Goal: Information Seeking & Learning: Learn about a topic

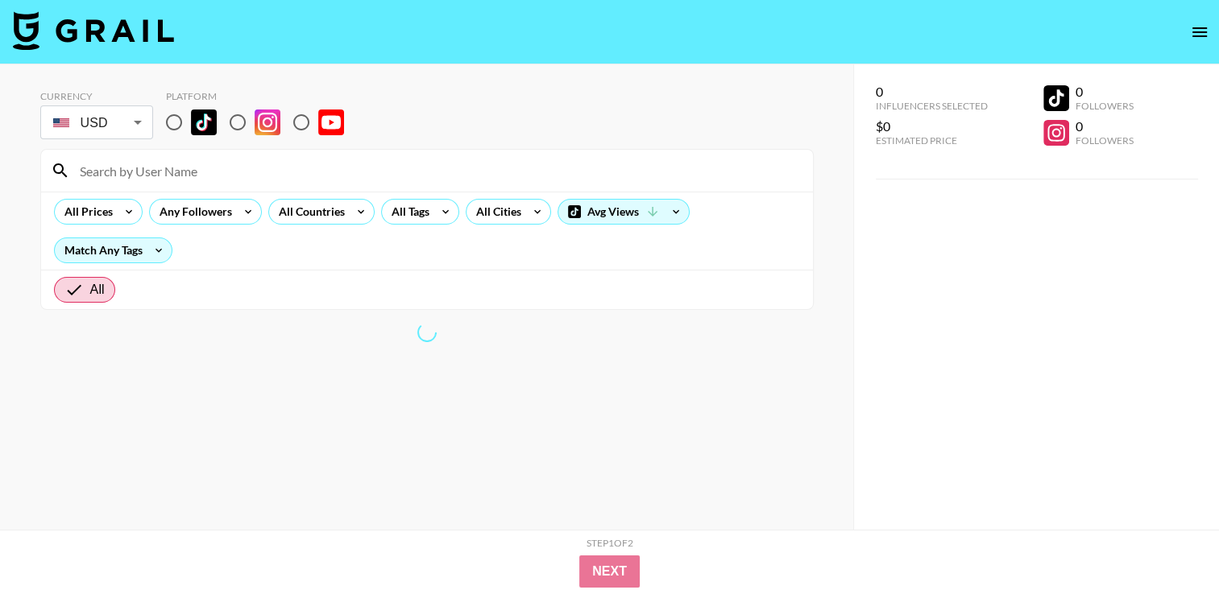
click at [231, 127] on input "radio" at bounding box center [238, 123] width 34 height 34
radio input "true"
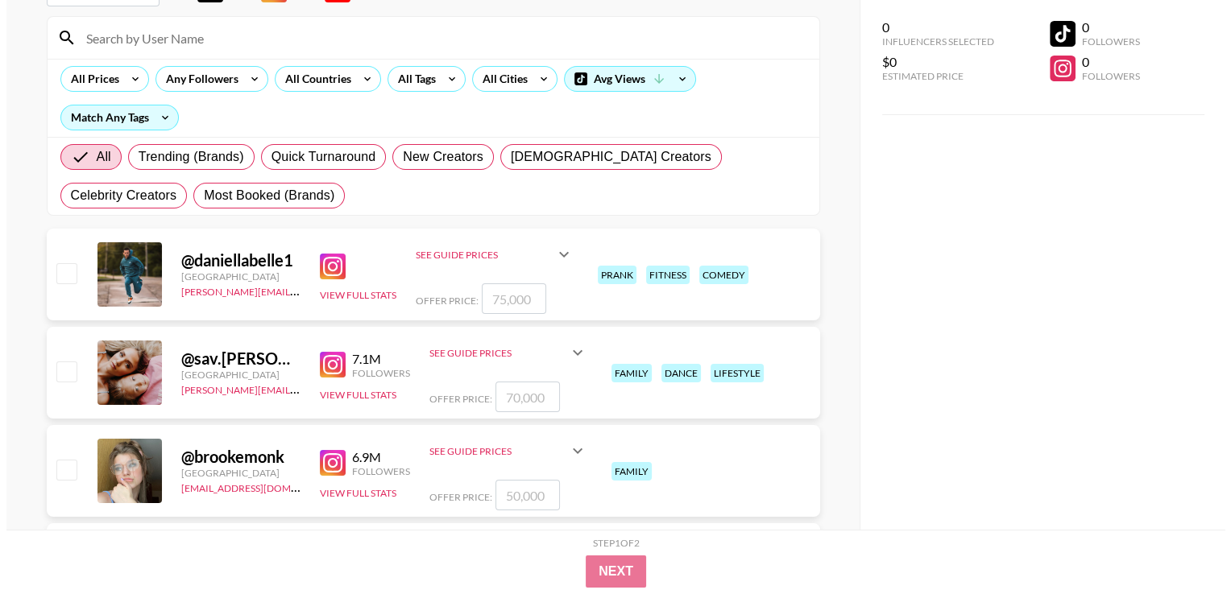
scroll to position [161, 0]
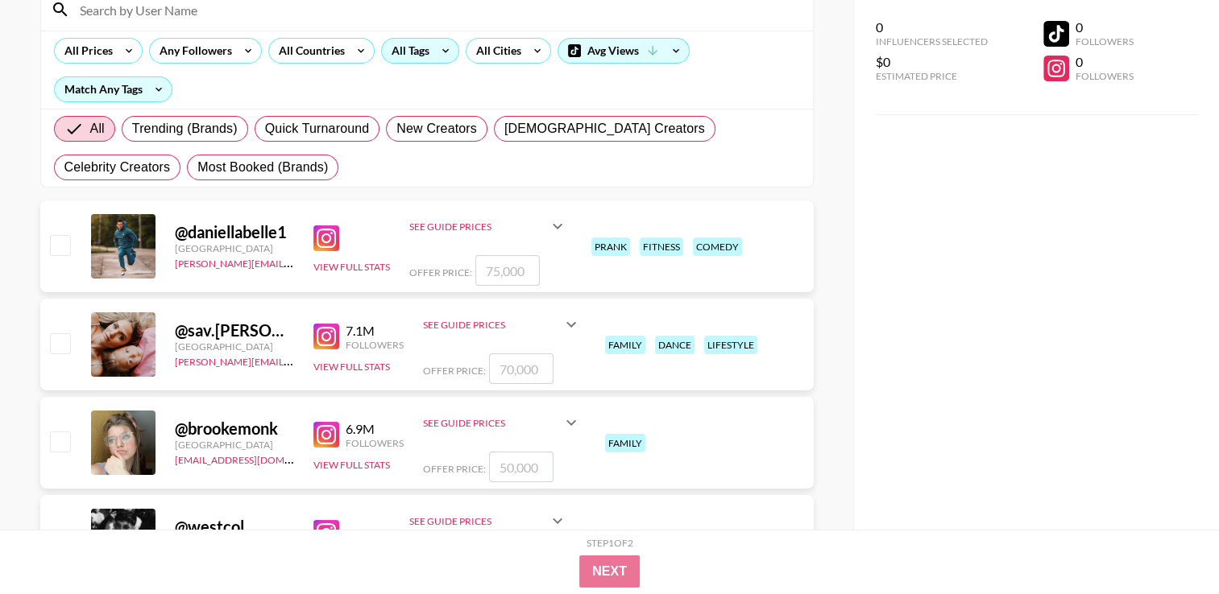
click at [423, 59] on div "All Tags" at bounding box center [407, 51] width 51 height 24
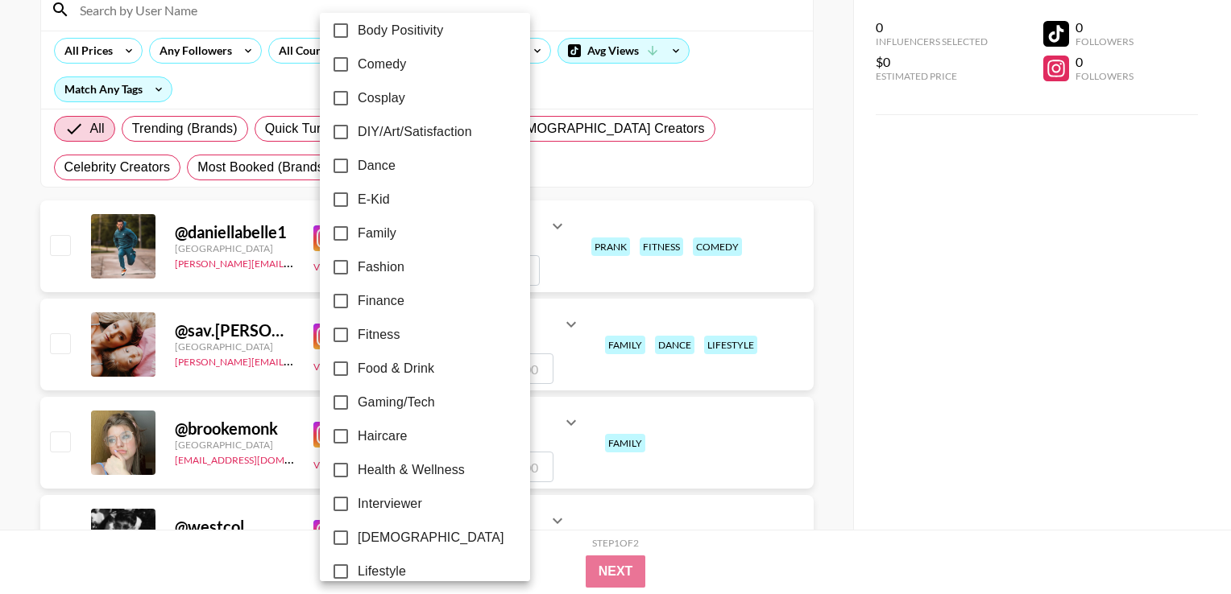
scroll to position [322, 0]
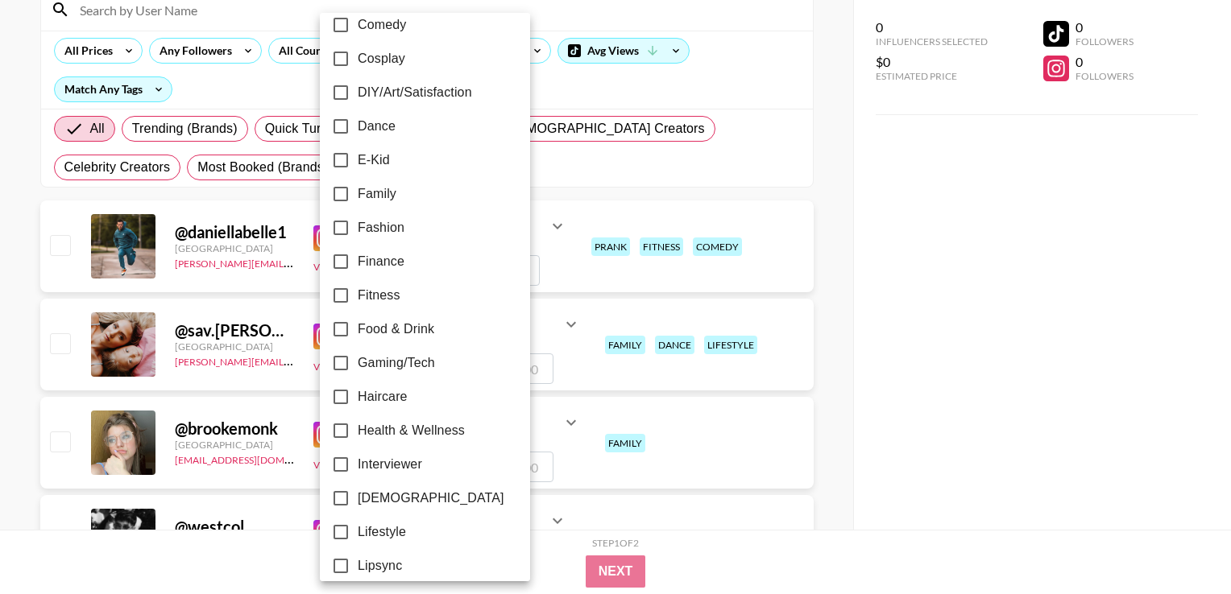
click at [408, 296] on label "Fitness" at bounding box center [414, 296] width 180 height 34
click at [358, 296] on input "Fitness" at bounding box center [341, 296] width 34 height 34
checkbox input "true"
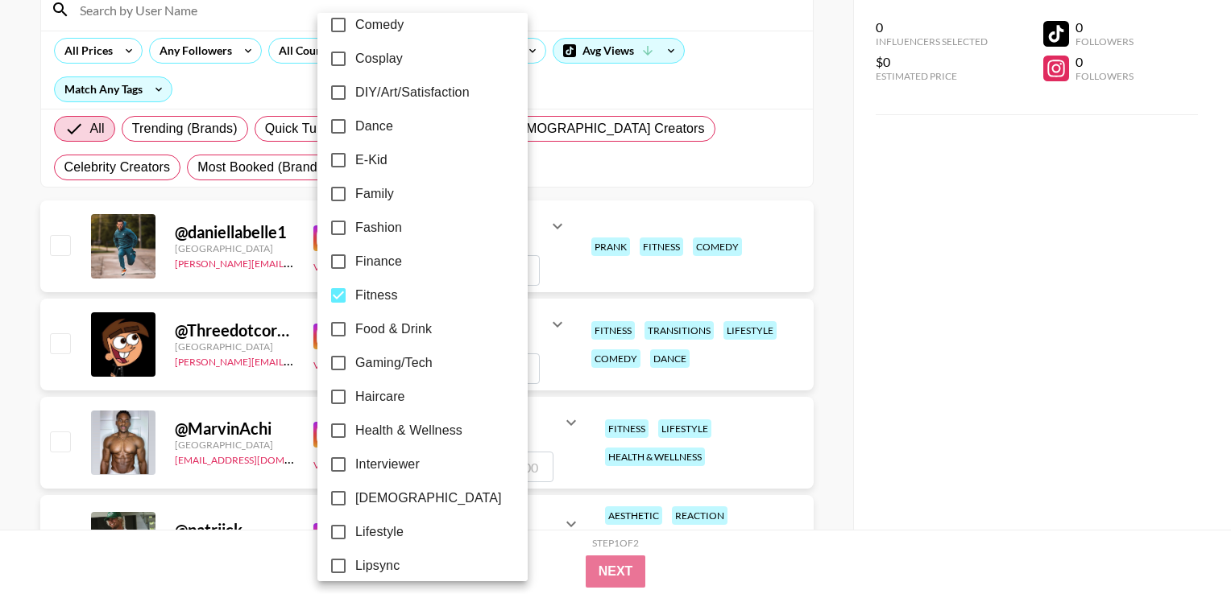
scroll to position [403, 0]
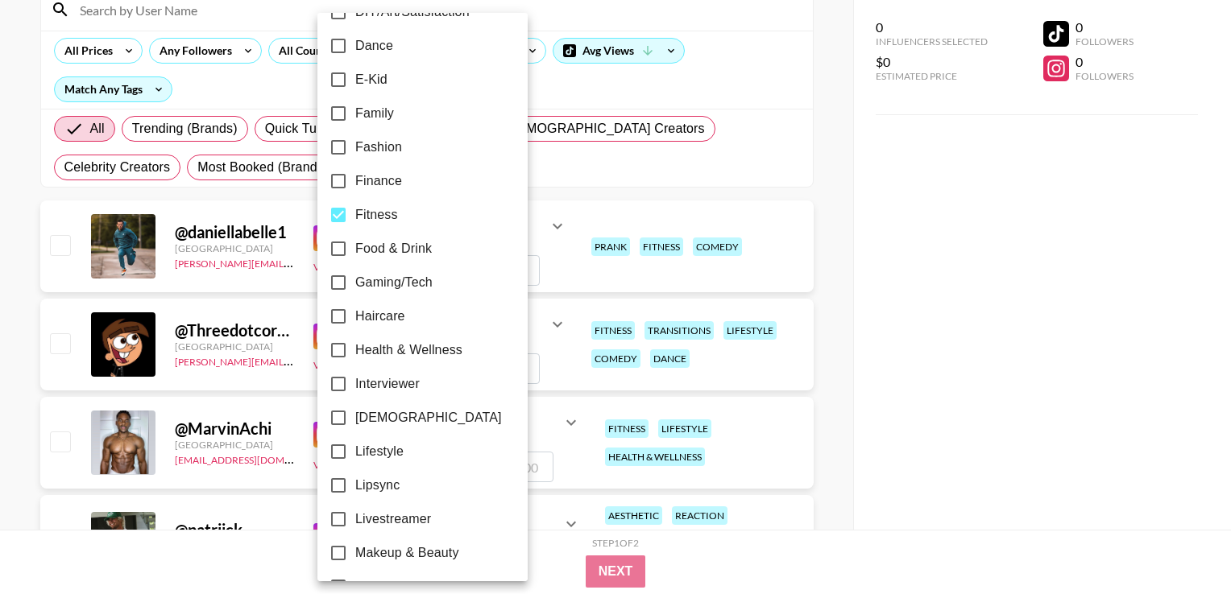
click at [437, 350] on span "Health & Wellness" at bounding box center [408, 350] width 107 height 19
click at [355, 350] on input "Health & Wellness" at bounding box center [338, 350] width 34 height 34
checkbox input "true"
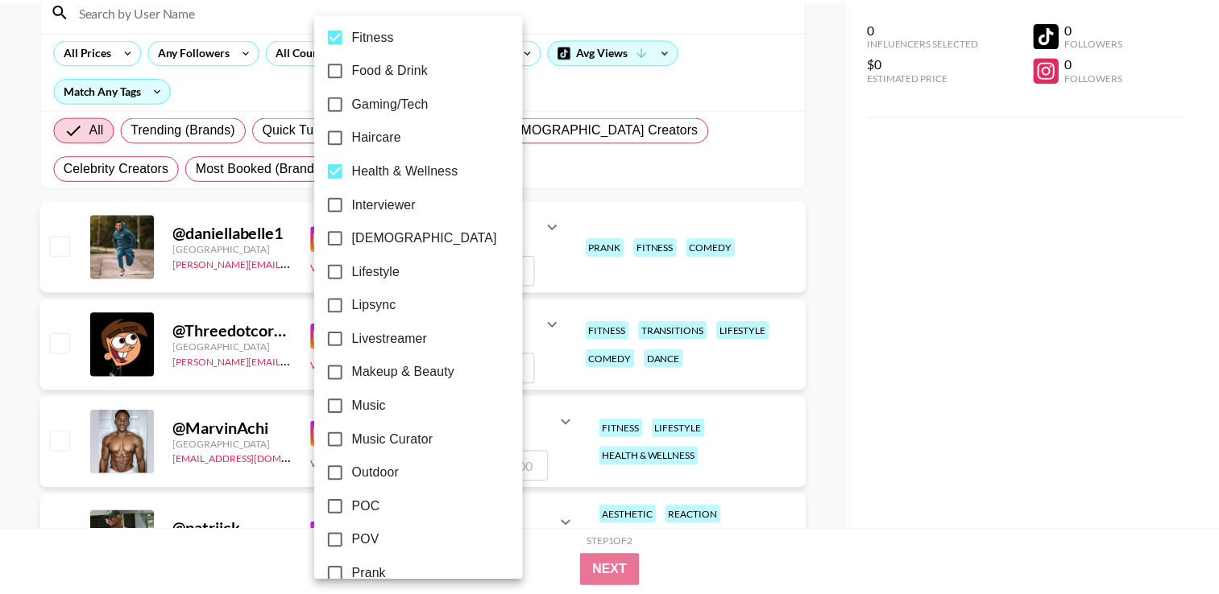
scroll to position [806, 0]
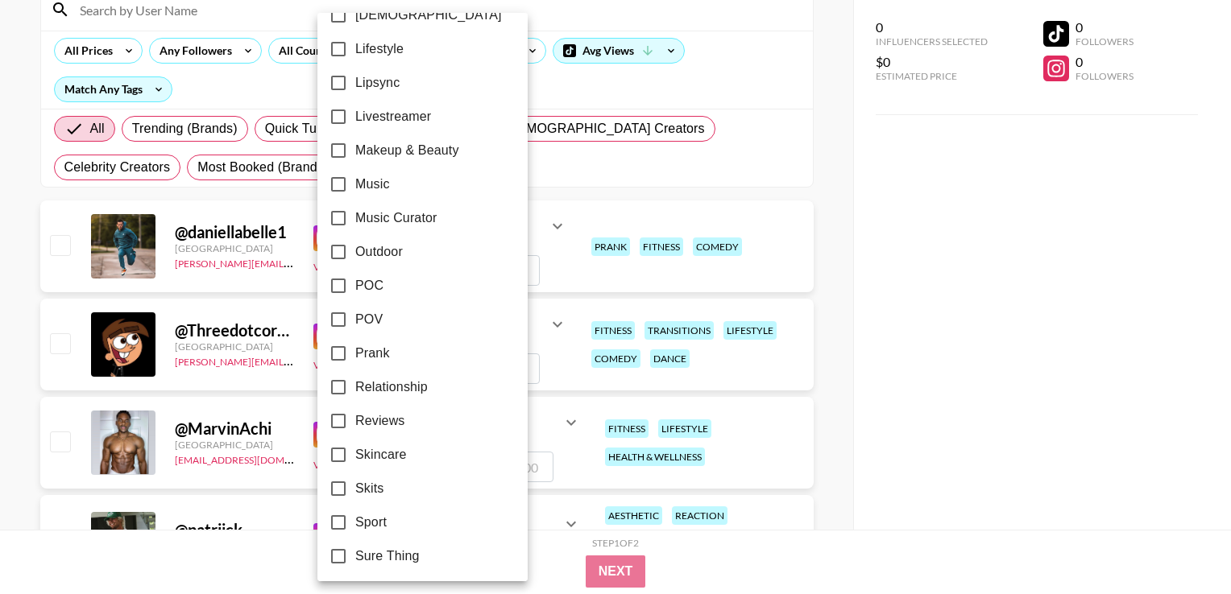
click at [623, 168] on div at bounding box center [615, 297] width 1231 height 594
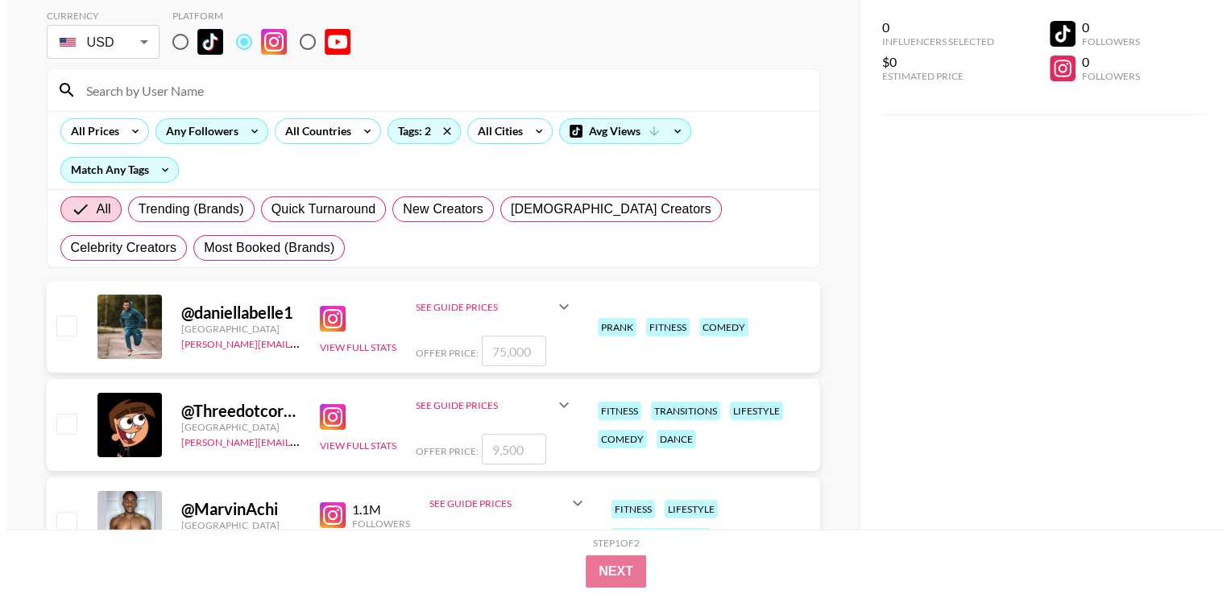
scroll to position [161, 0]
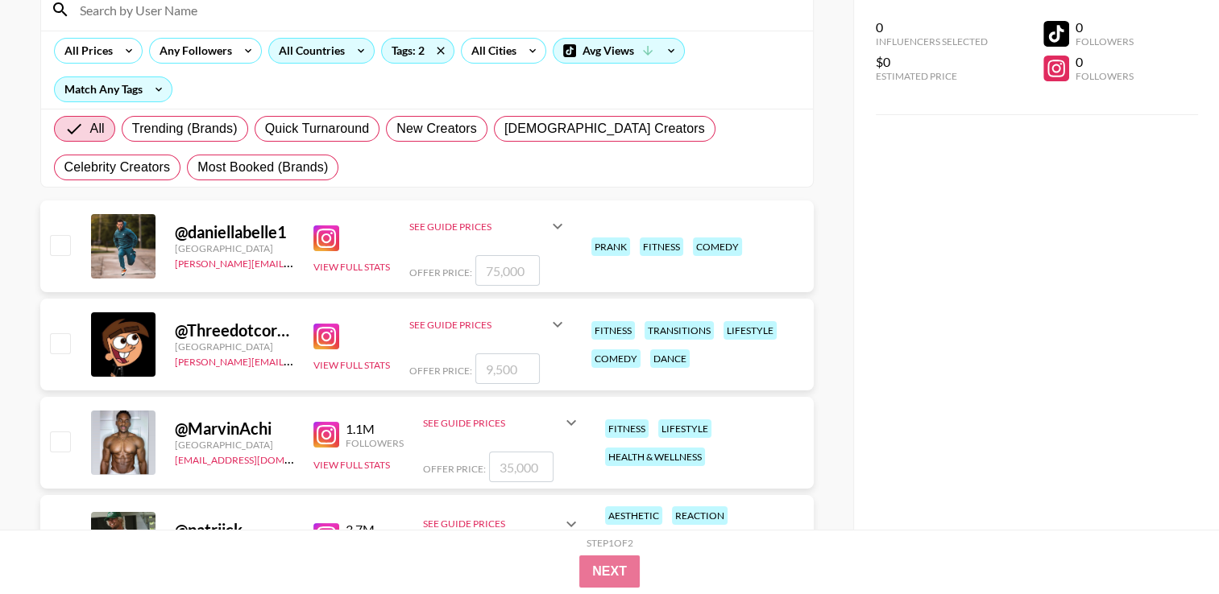
click at [325, 50] on div "All Countries" at bounding box center [308, 51] width 79 height 24
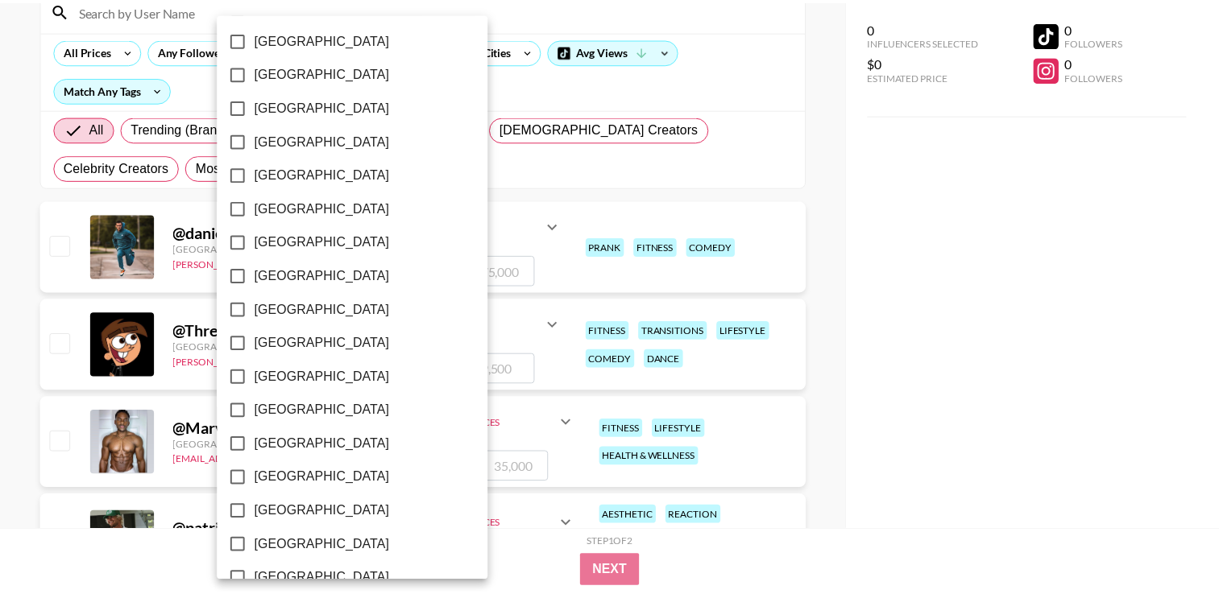
scroll to position [1283, 0]
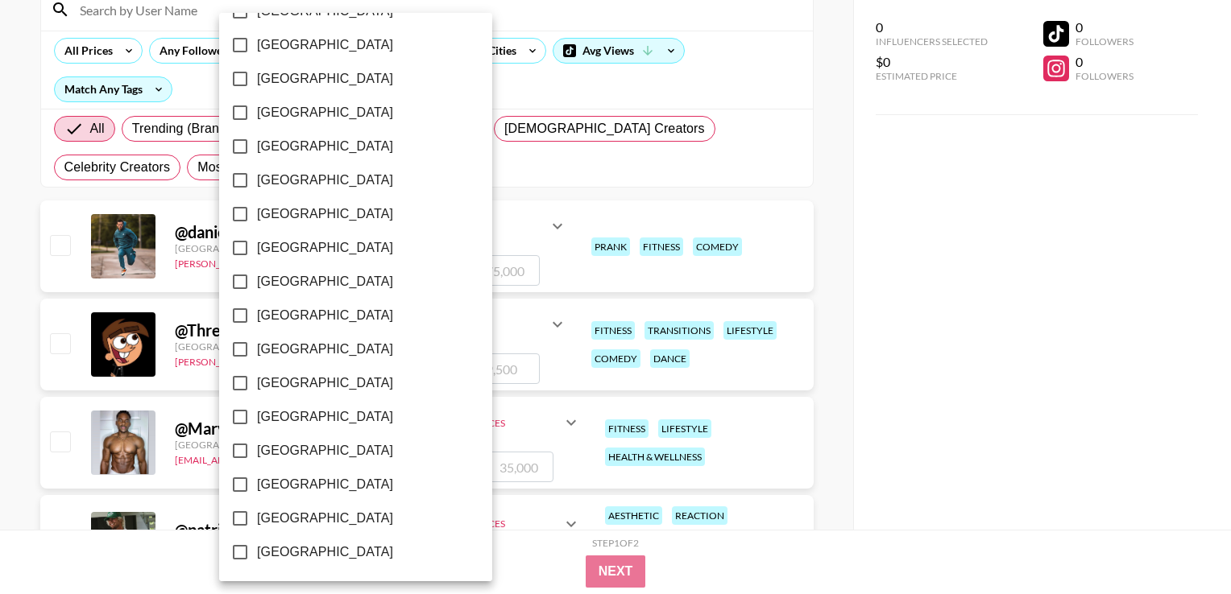
click at [318, 520] on span "[GEOGRAPHIC_DATA]" at bounding box center [325, 518] width 136 height 19
click at [257, 520] on input "[GEOGRAPHIC_DATA]" at bounding box center [240, 519] width 34 height 34
checkbox input "true"
click at [615, 573] on div at bounding box center [615, 297] width 1231 height 594
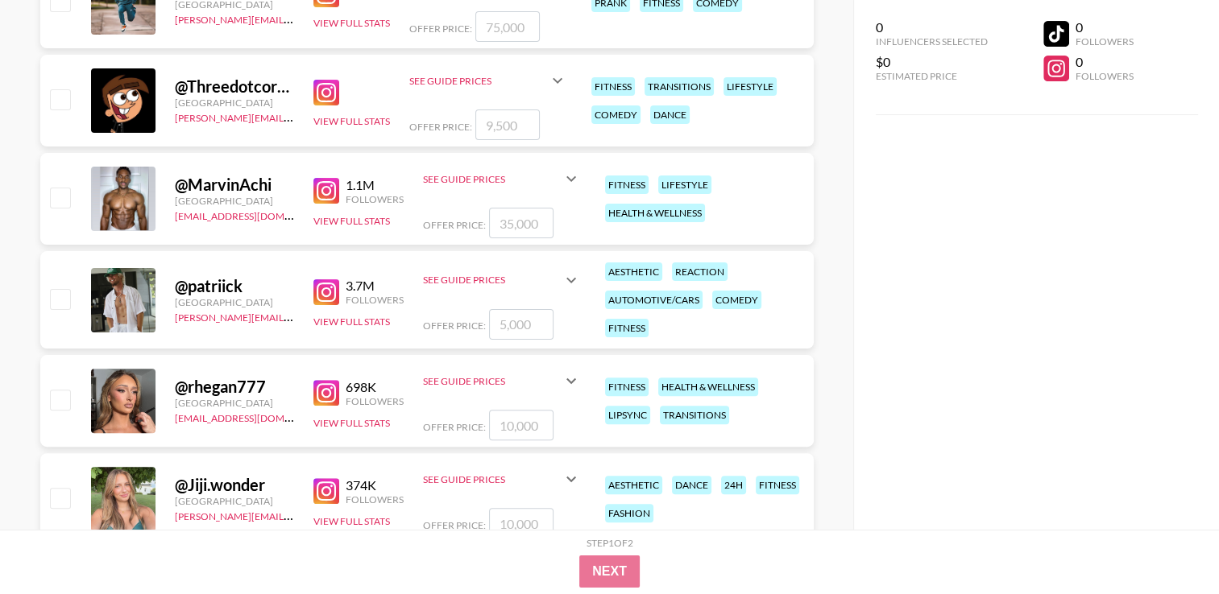
scroll to position [483, 0]
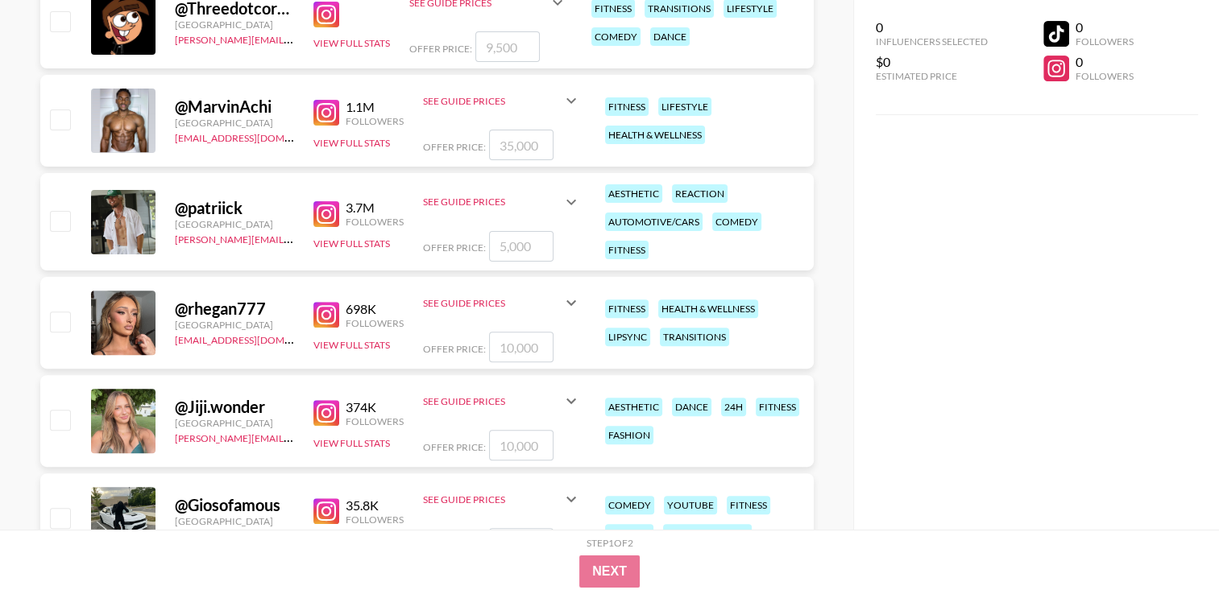
click at [316, 213] on img at bounding box center [326, 214] width 26 height 26
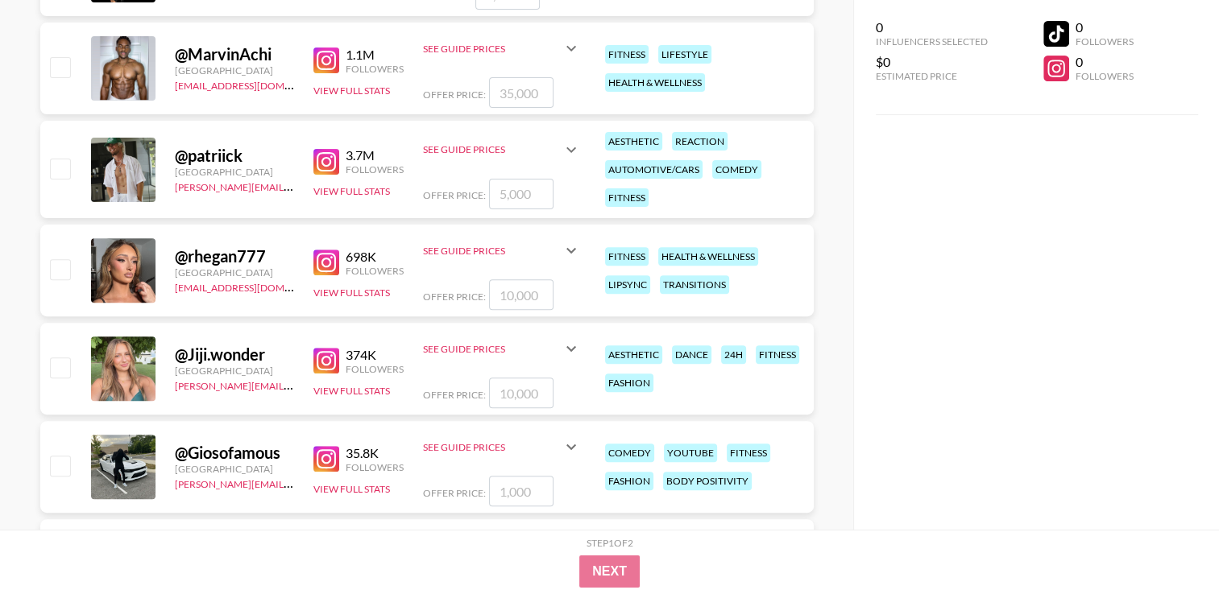
scroll to position [564, 0]
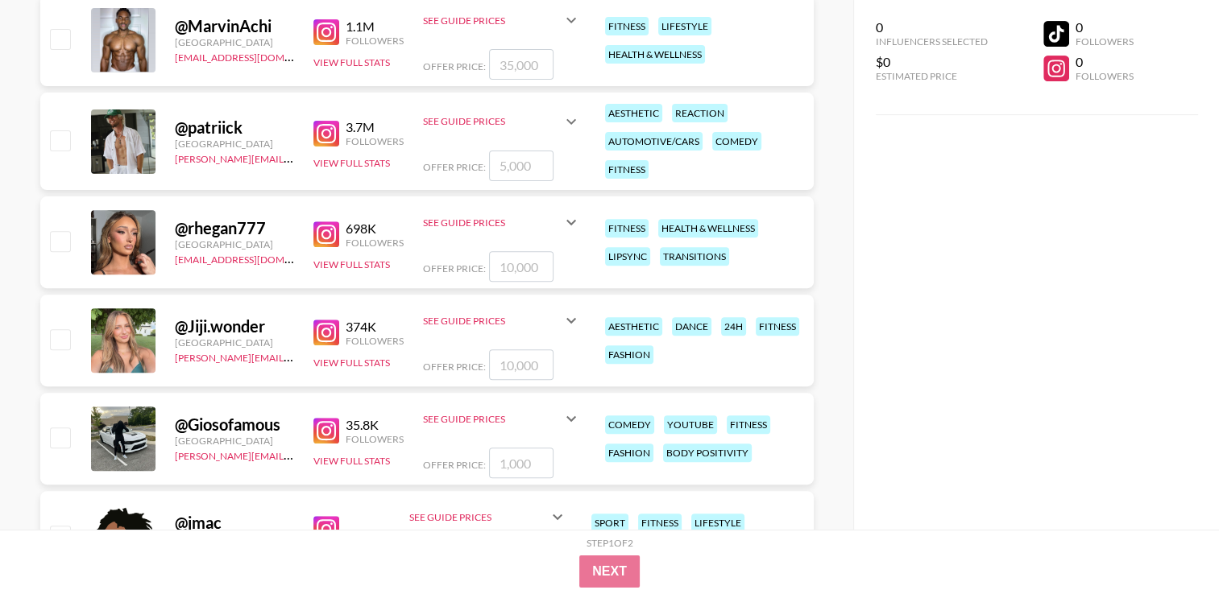
click at [338, 127] on img at bounding box center [326, 134] width 26 height 26
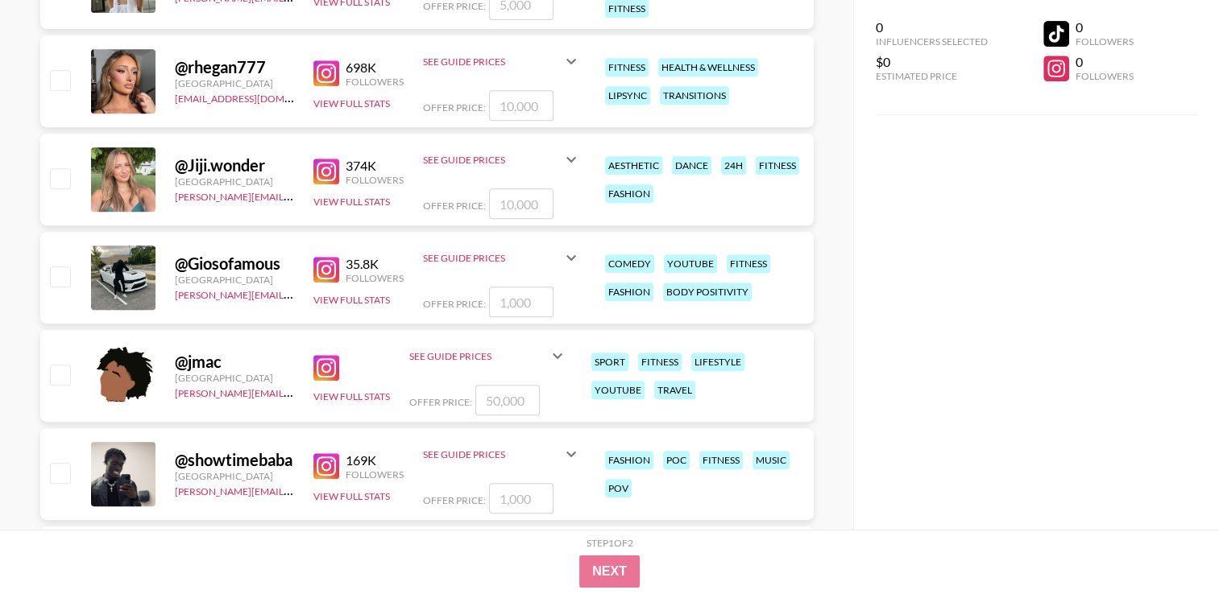
click at [321, 176] on img at bounding box center [326, 172] width 26 height 26
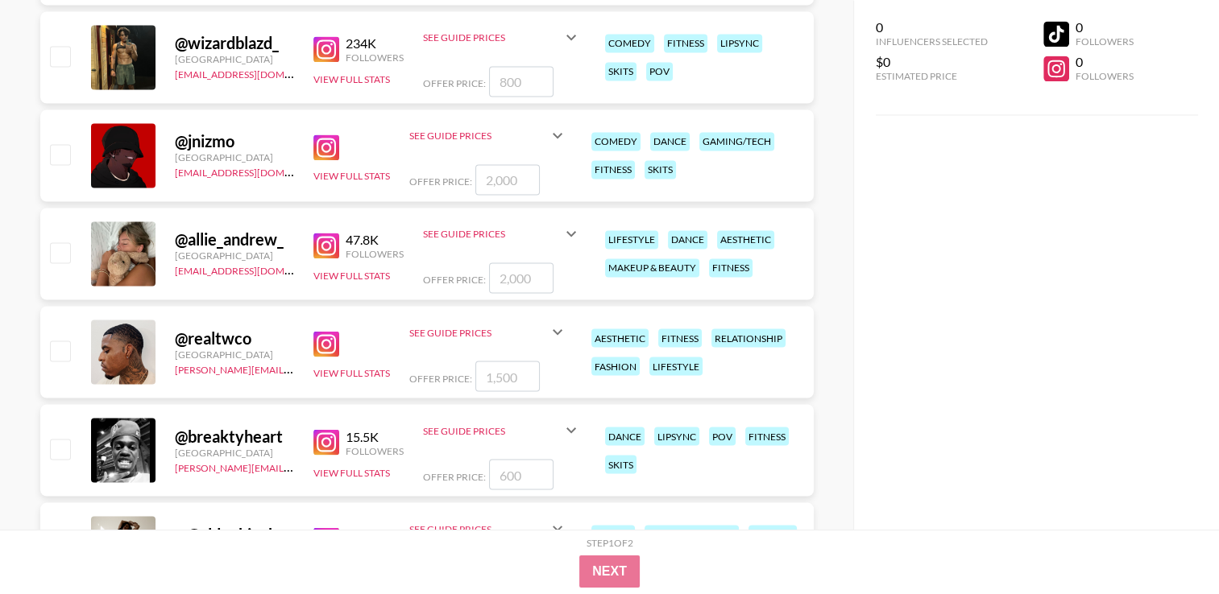
scroll to position [8942, 0]
